Goal: Task Accomplishment & Management: Complete application form

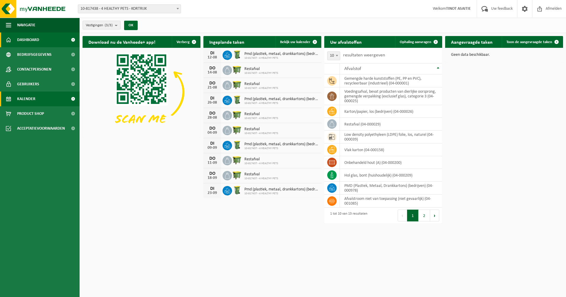
click at [33, 98] on span "Kalender" at bounding box center [26, 98] width 18 height 15
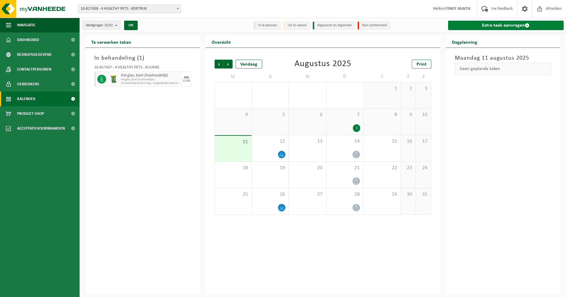
click at [507, 27] on link "Extra taak aanvragen" at bounding box center [506, 25] width 116 height 9
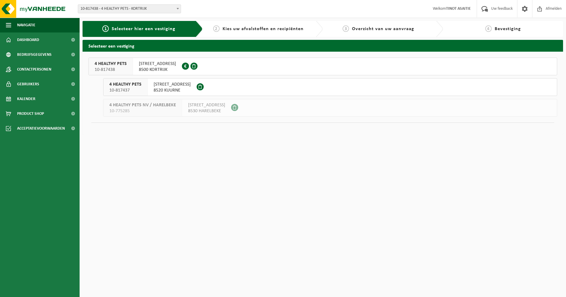
click at [161, 88] on span "8520 KUURNE" at bounding box center [172, 90] width 37 height 6
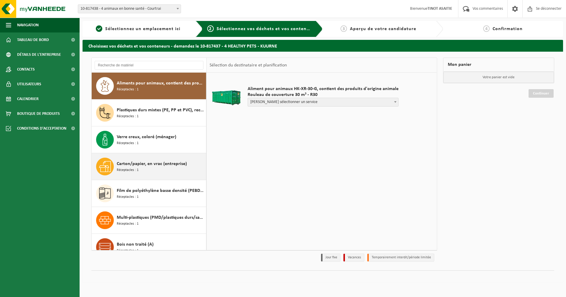
click at [152, 166] on font "Carton/papier, en vrac (entreprise)" at bounding box center [152, 163] width 70 height 5
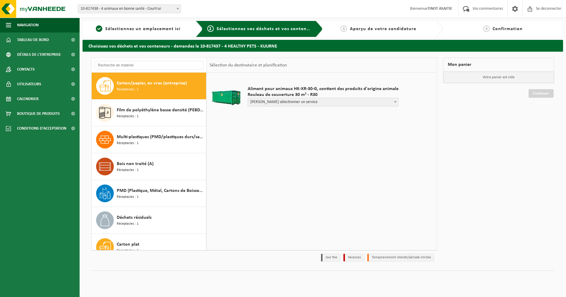
scroll to position [80, 0]
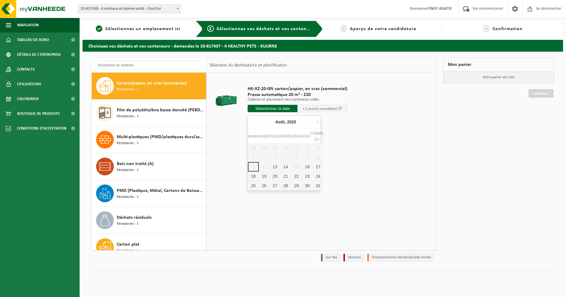
click at [270, 109] on input "text" at bounding box center [273, 108] width 50 height 7
click at [274, 167] on font "13" at bounding box center [275, 166] width 5 height 5
type input "Van 2025-08-13"
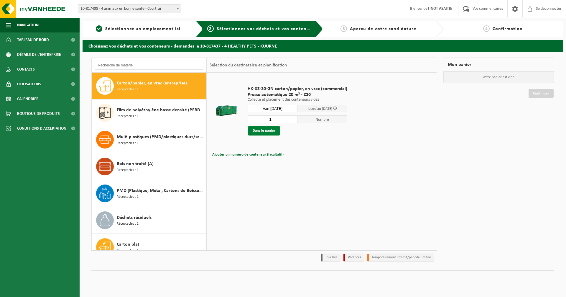
click at [272, 131] on font "Dans le panier" at bounding box center [264, 131] width 23 height 4
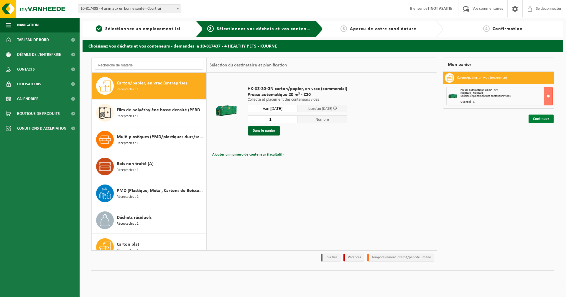
click at [532, 118] on link "Continuer" at bounding box center [541, 118] width 25 height 9
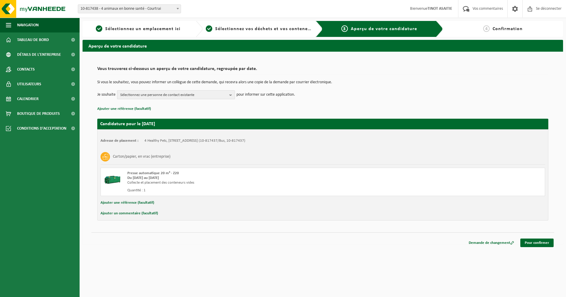
click at [152, 98] on span "Sélectionnez une personne de contact existante" at bounding box center [173, 95] width 107 height 9
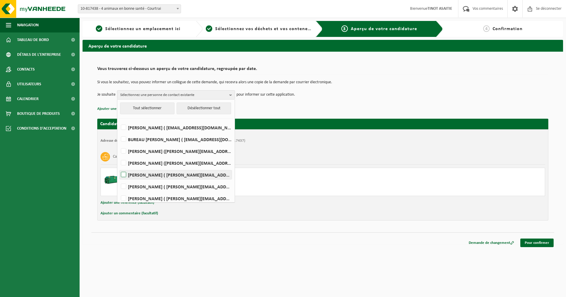
click at [140, 178] on font "EVERT MASSCHELEIN ( evert@edgardcooper.com )" at bounding box center [202, 175] width 148 height 5
click at [119, 167] on input "EVERT MASSCHELEIN ( evert@edgardcooper.com )" at bounding box center [119, 167] width 0 height 0
checkbox input "true"
click at [138, 196] on font "RICHARD NAGY ( richard@edgardcooper.com )" at bounding box center [202, 198] width 148 height 5
click at [119, 191] on input "RICHARD NAGY ( richard@edgardcooper.com )" at bounding box center [119, 190] width 0 height 0
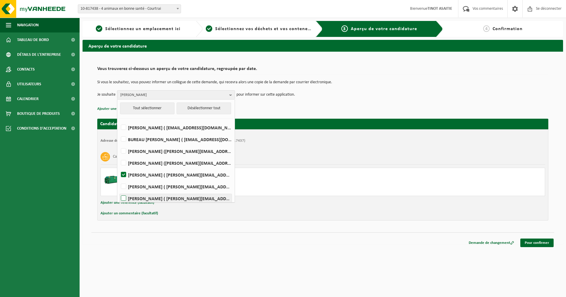
checkbox input "true"
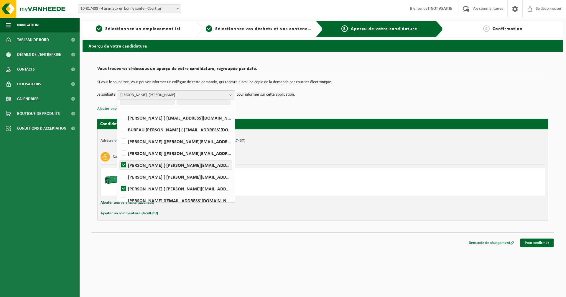
scroll to position [15, 0]
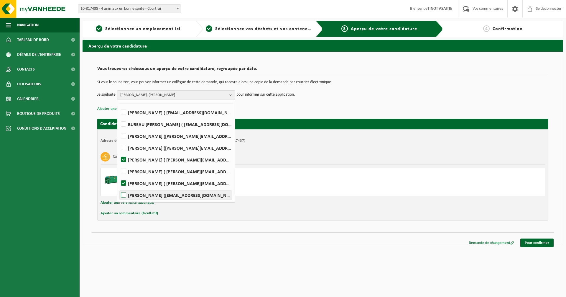
click at [136, 194] on font "Réda Rebiai (reda@edgardcooper.com)" at bounding box center [183, 195] width 111 height 5
click at [119, 188] on input "Réda Rebiai (reda@edgardcooper.com)" at bounding box center [119, 187] width 0 height 0
checkbox input "true"
click at [132, 148] on font "Karima Kasmi (karima.kasmi@edgardcooper.com)" at bounding box center [200, 148] width 145 height 5
click at [119, 140] on input "Karima Kasmi (karima.kasmi@edgardcooper.com)" at bounding box center [119, 140] width 0 height 0
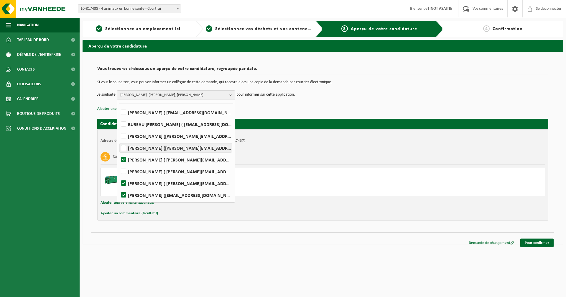
checkbox input "true"
click at [308, 103] on div "Vous trouverez ci-dessous un aperçu de votre candidature, regroupée par date. S…" at bounding box center [322, 87] width 451 height 49
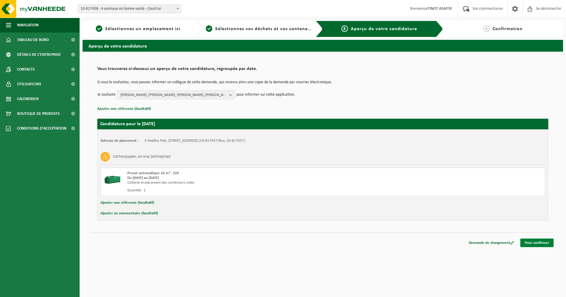
click at [527, 243] on font "Pour confirmer" at bounding box center [537, 243] width 24 height 4
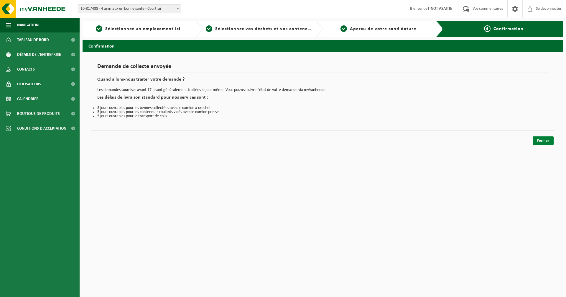
click at [542, 140] on font "Fermer" at bounding box center [543, 141] width 12 height 4
